Goal: Task Accomplishment & Management: Use online tool/utility

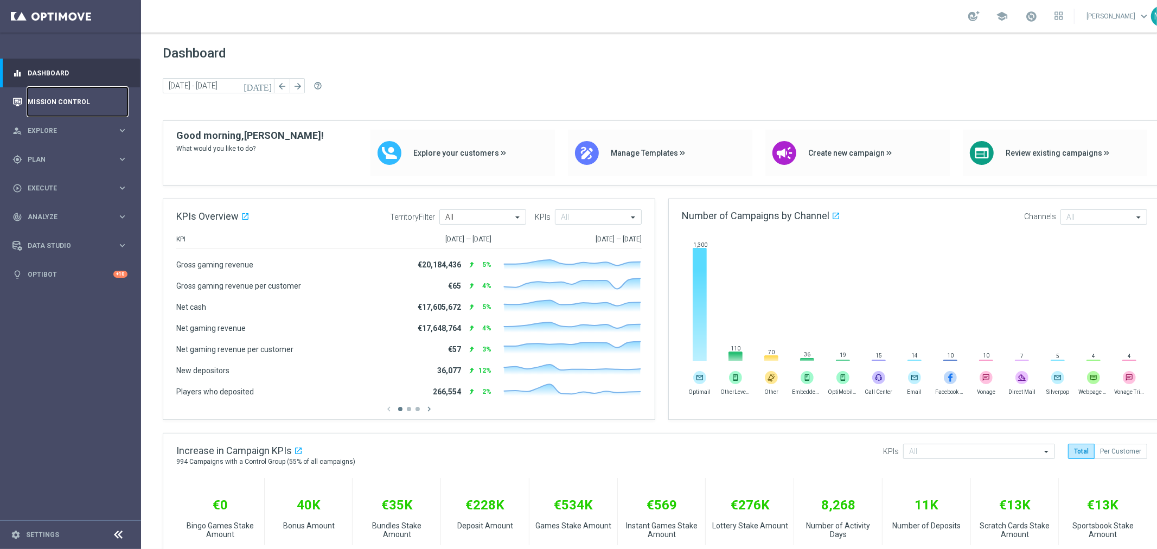
click at [79, 101] on link "Mission Control" at bounding box center [78, 101] width 100 height 29
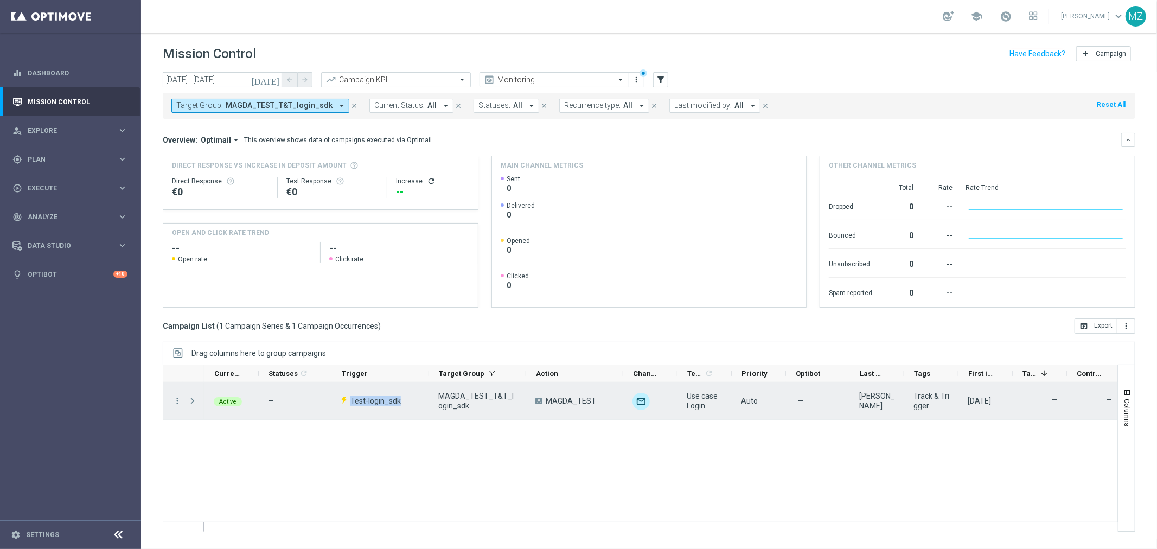
drag, startPoint x: 409, startPoint y: 401, endPoint x: 350, endPoint y: 397, distance: 59.3
click at [350, 397] on div "Test-login_sdk" at bounding box center [380, 400] width 97 height 37
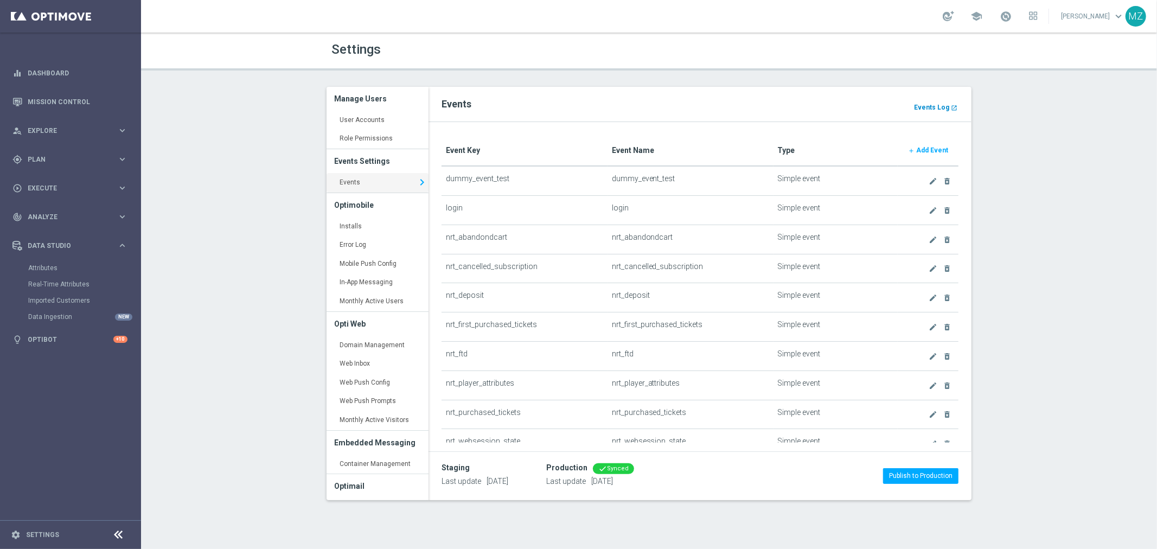
click at [935, 107] on b "Events Log" at bounding box center [931, 108] width 35 height 8
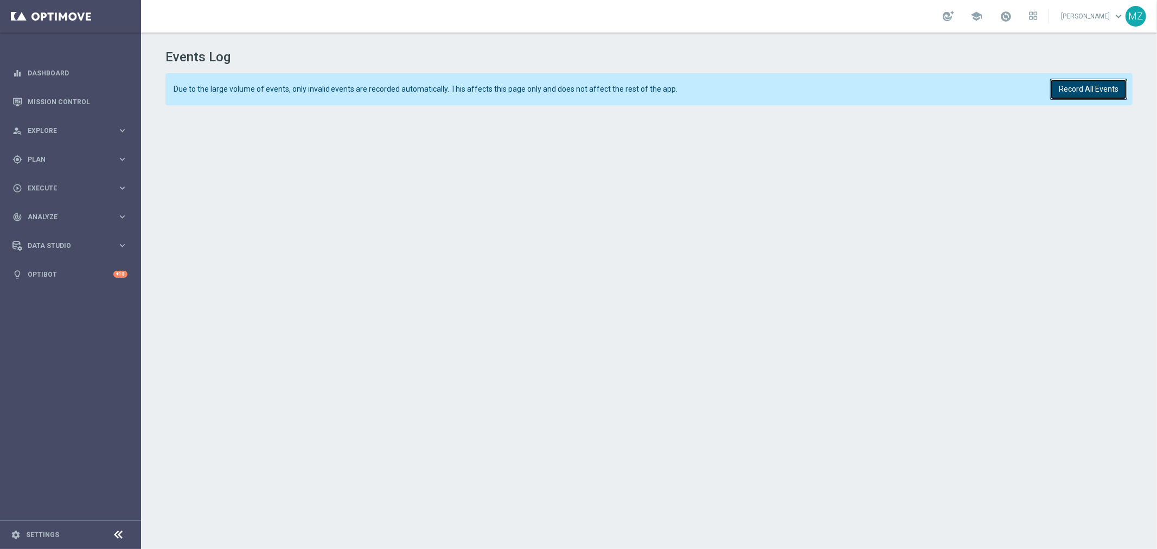
click at [1080, 93] on button "Record All Events" at bounding box center [1088, 89] width 77 height 21
click at [1099, 96] on button "Record All Events" at bounding box center [1088, 89] width 77 height 21
click at [1085, 85] on button "Record All Events" at bounding box center [1088, 89] width 77 height 21
